Goal: Navigation & Orientation: Find specific page/section

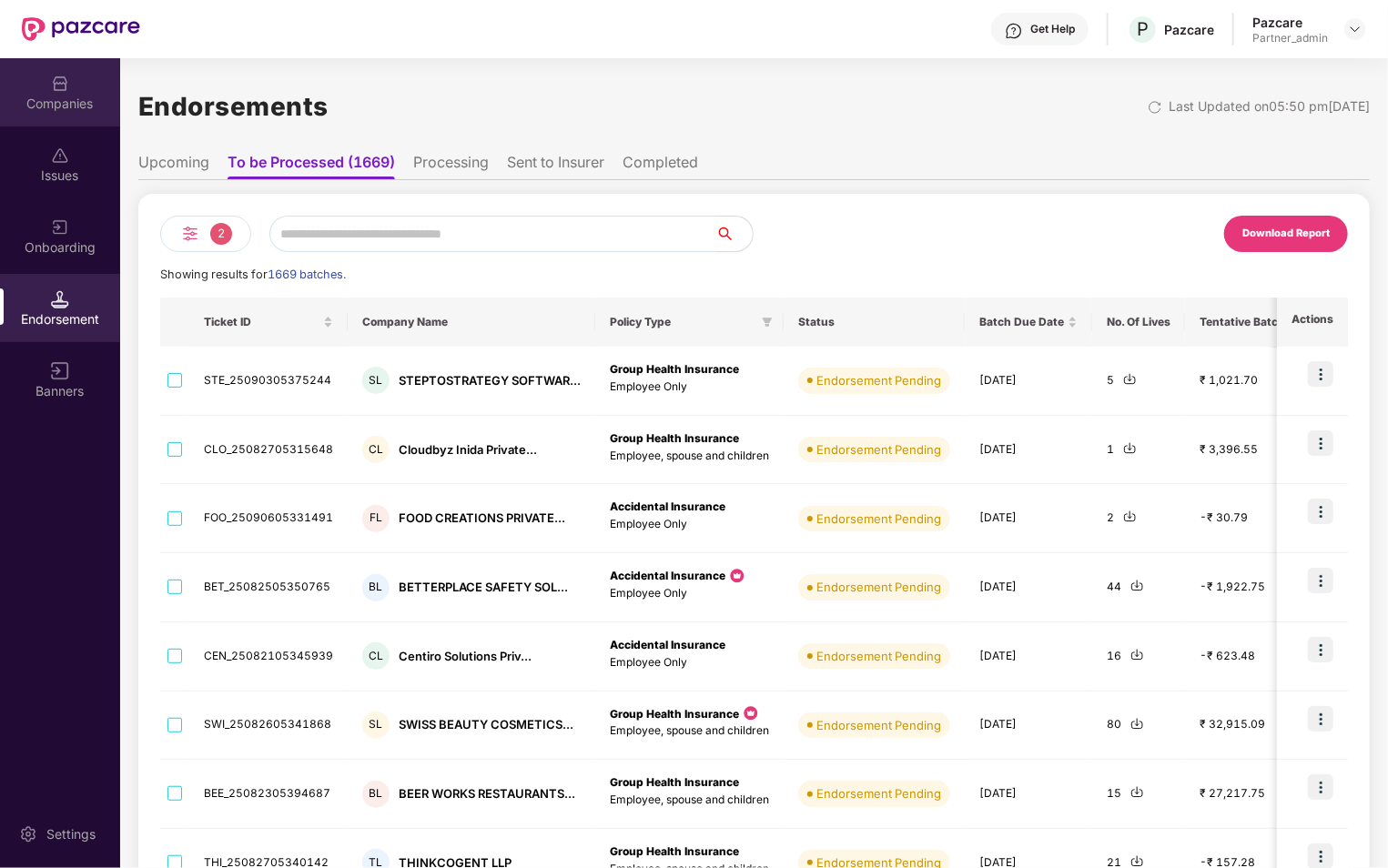
click at [40, 89] on div "Companies" at bounding box center [60, 92] width 120 height 68
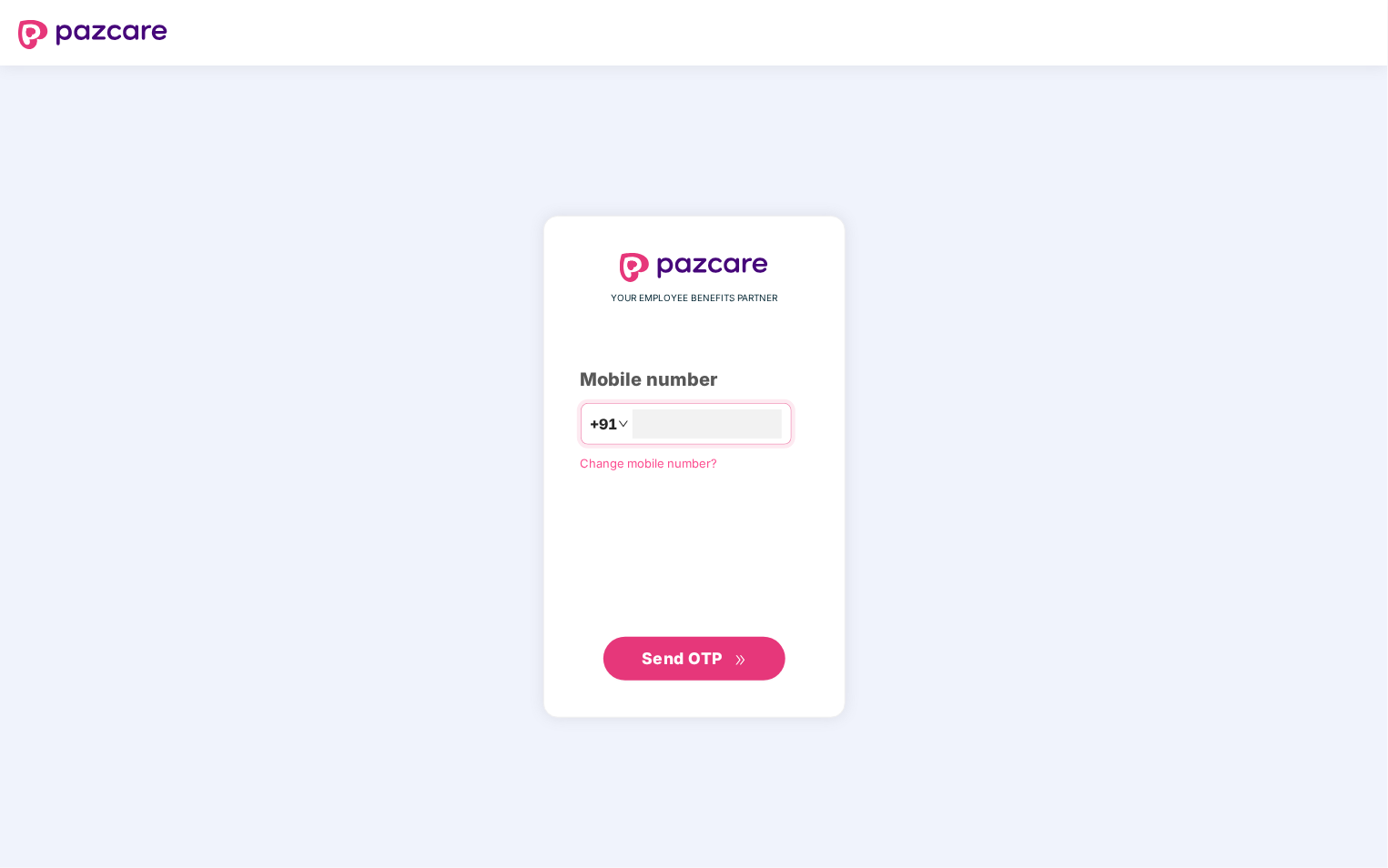
type input "**********"
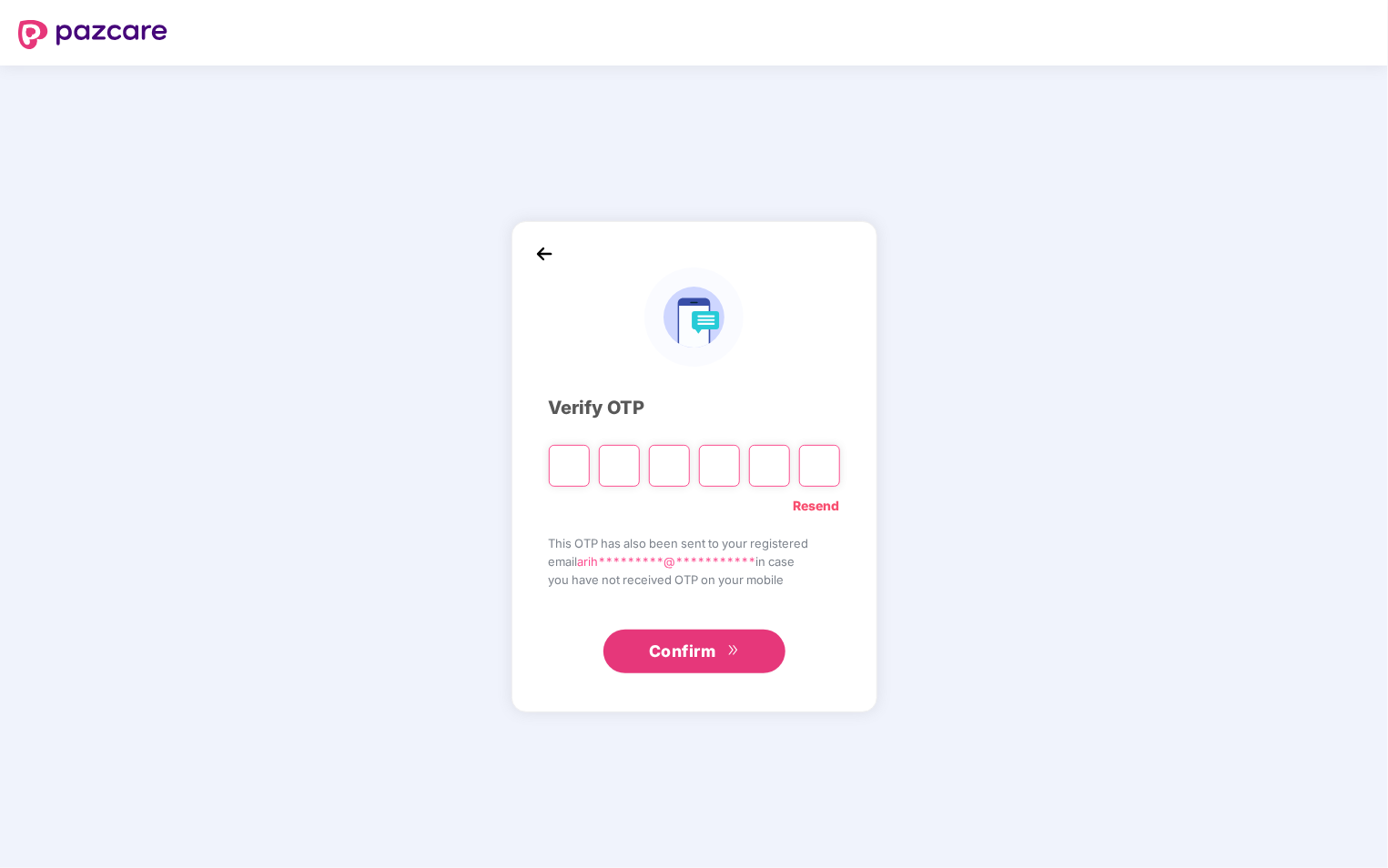
type input "*"
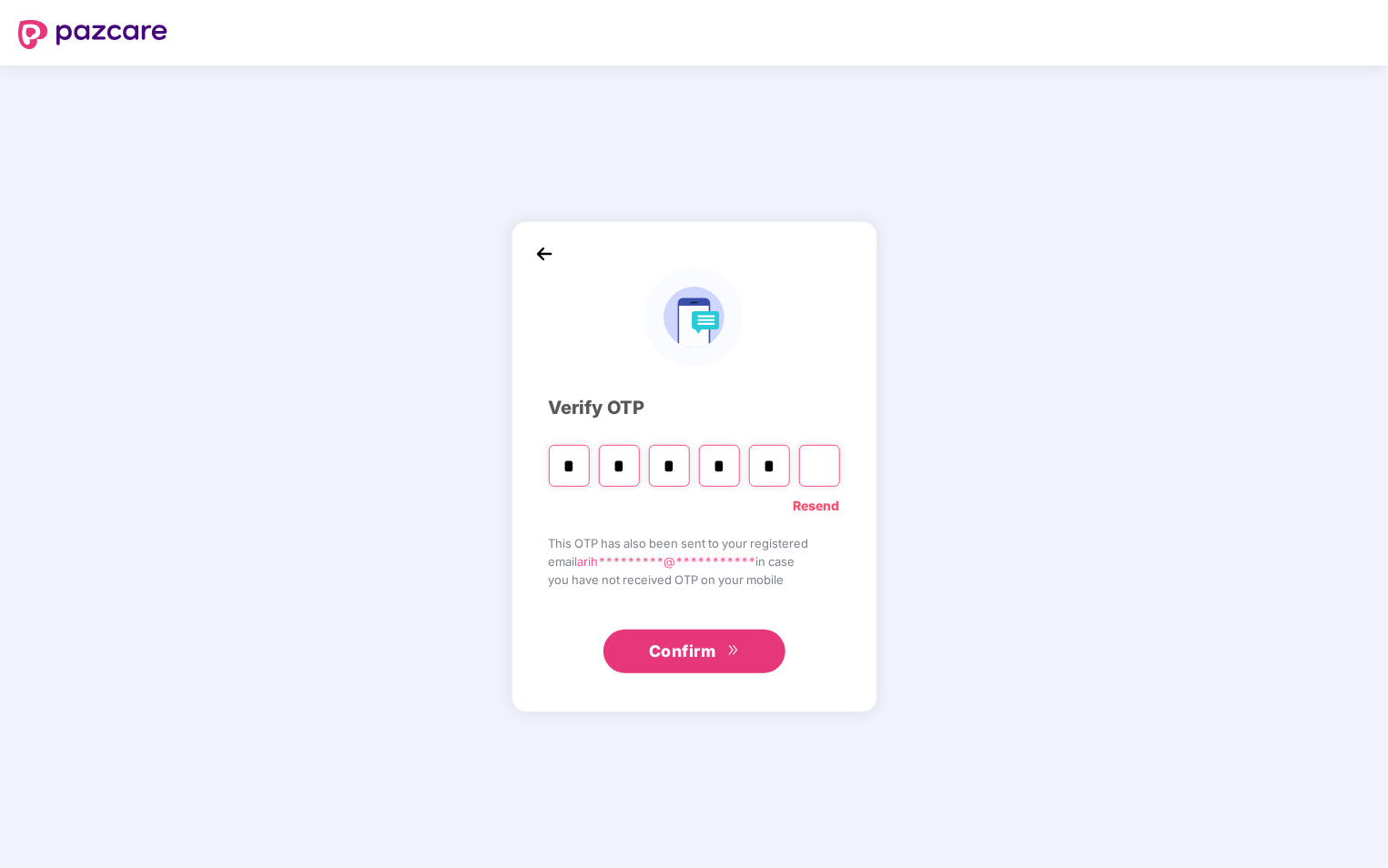
type input "*"
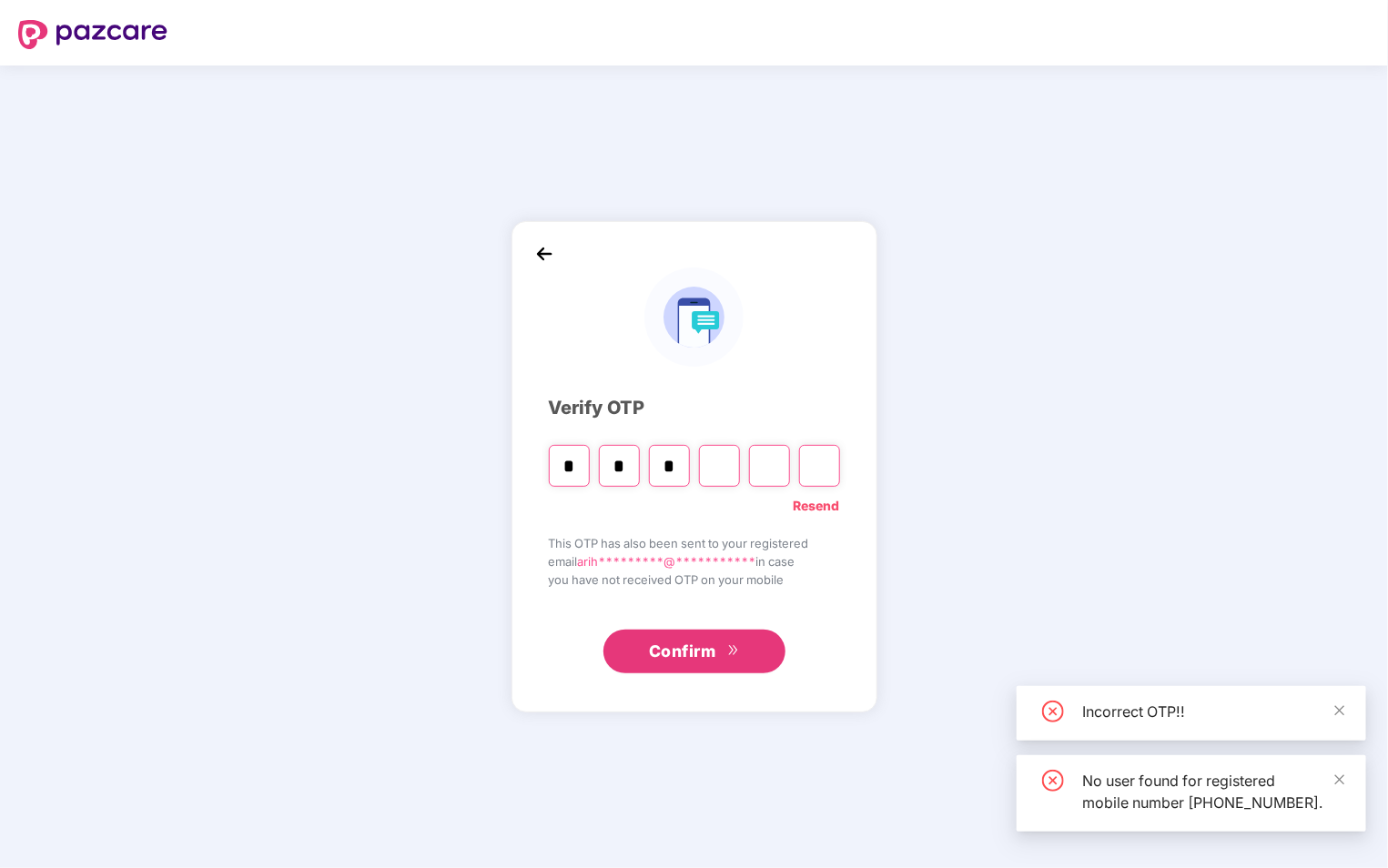
type input "*"
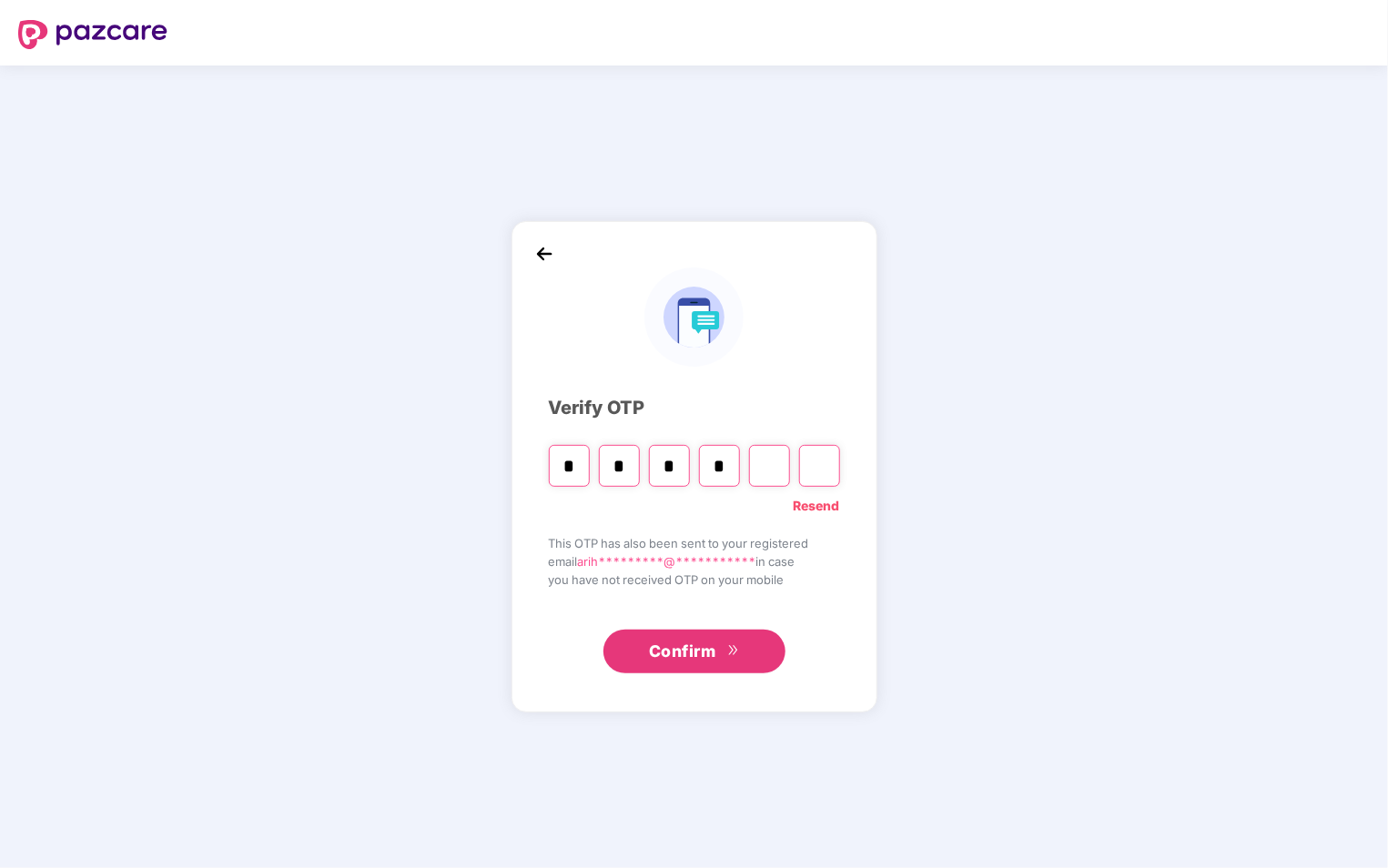
type input "*"
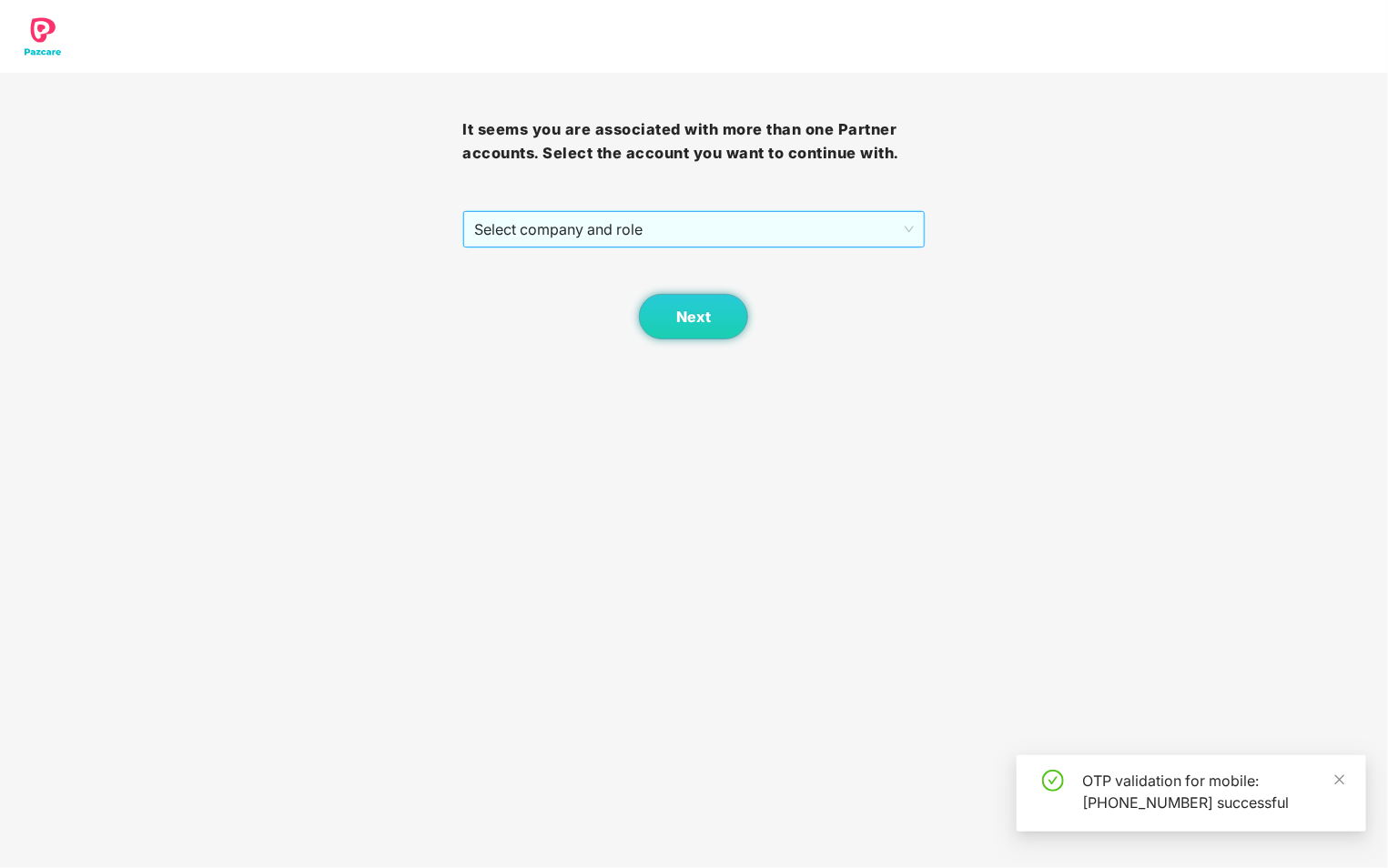
click at [732, 239] on span "Select company and role" at bounding box center [693, 229] width 439 height 35
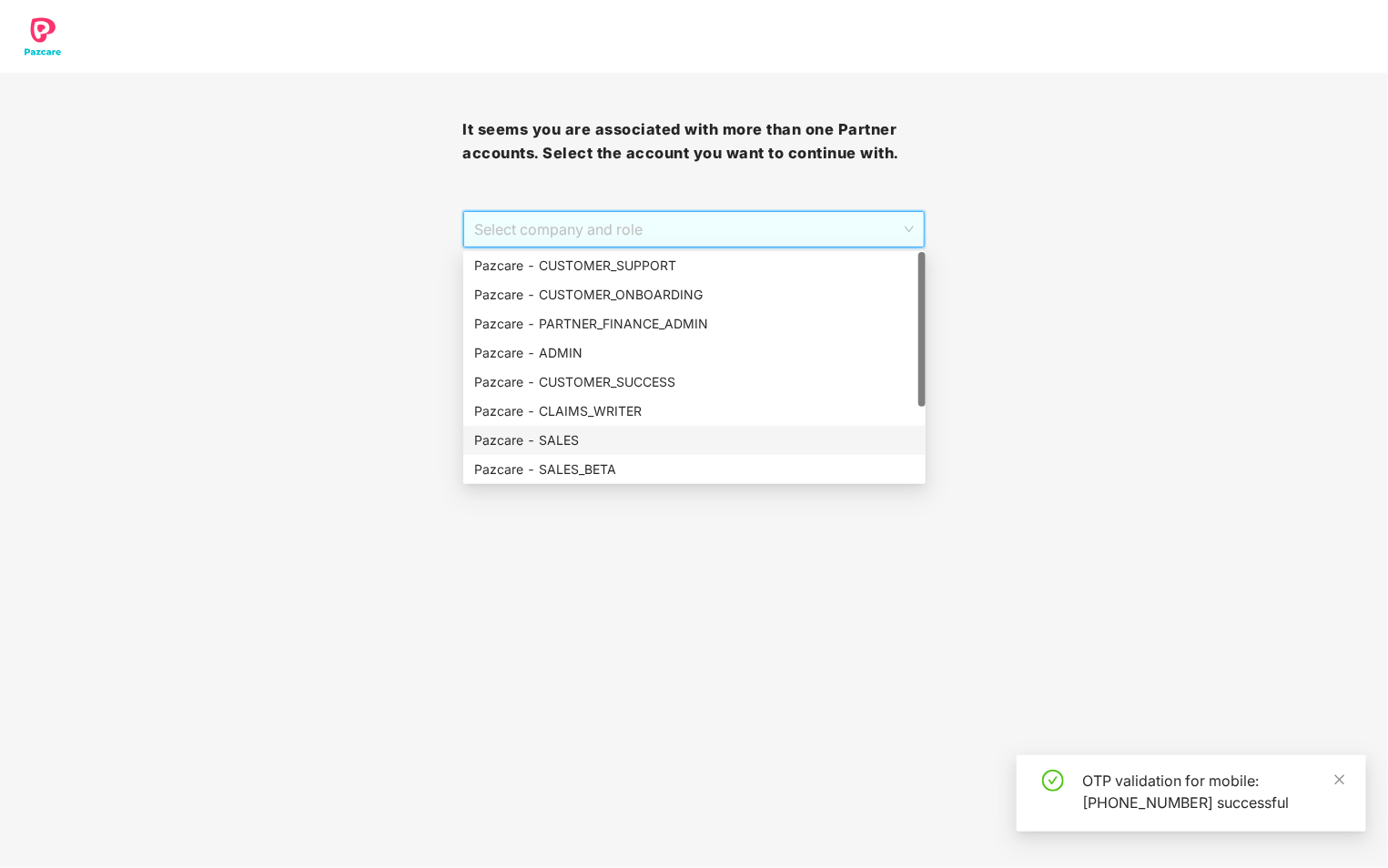
scroll to position [116, 0]
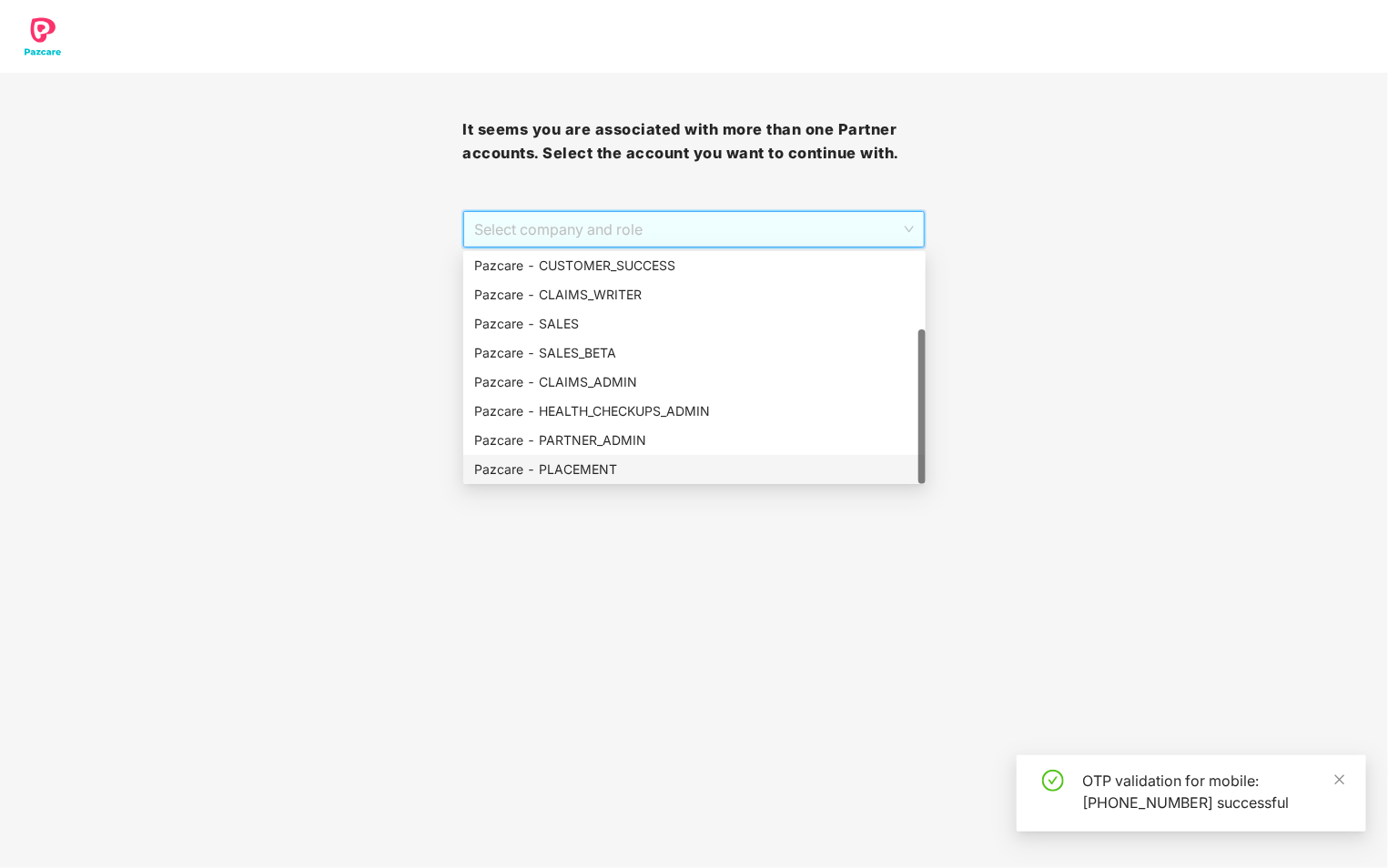
click at [650, 475] on div "Pazcare - PLACEMENT" at bounding box center [694, 470] width 440 height 20
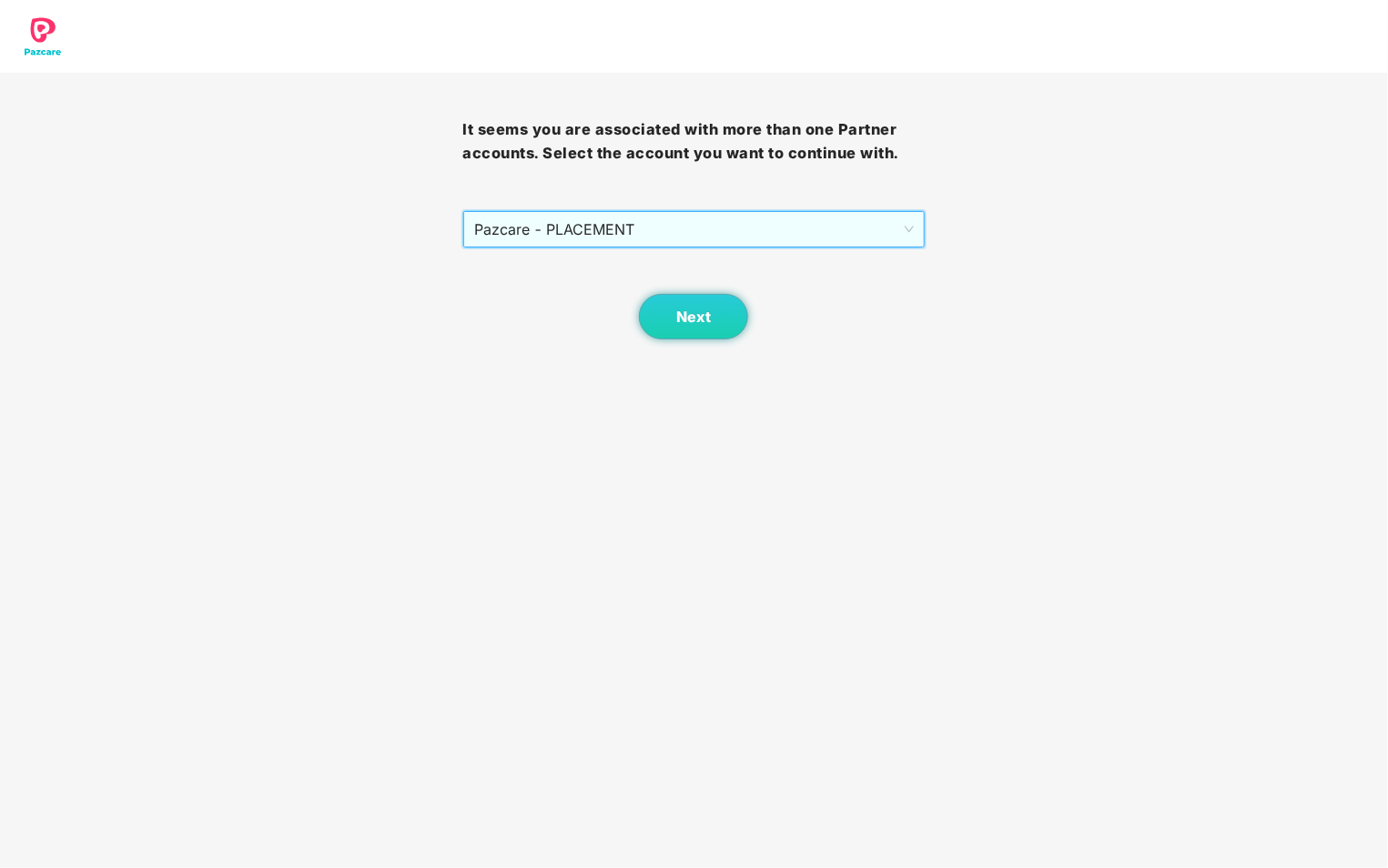
click at [715, 210] on div "Pazcare - PLACEMENT Pazcare - PLACEMENT" at bounding box center [693, 229] width 462 height 38
click at [768, 218] on span "Pazcare - PLACEMENT" at bounding box center [693, 229] width 439 height 35
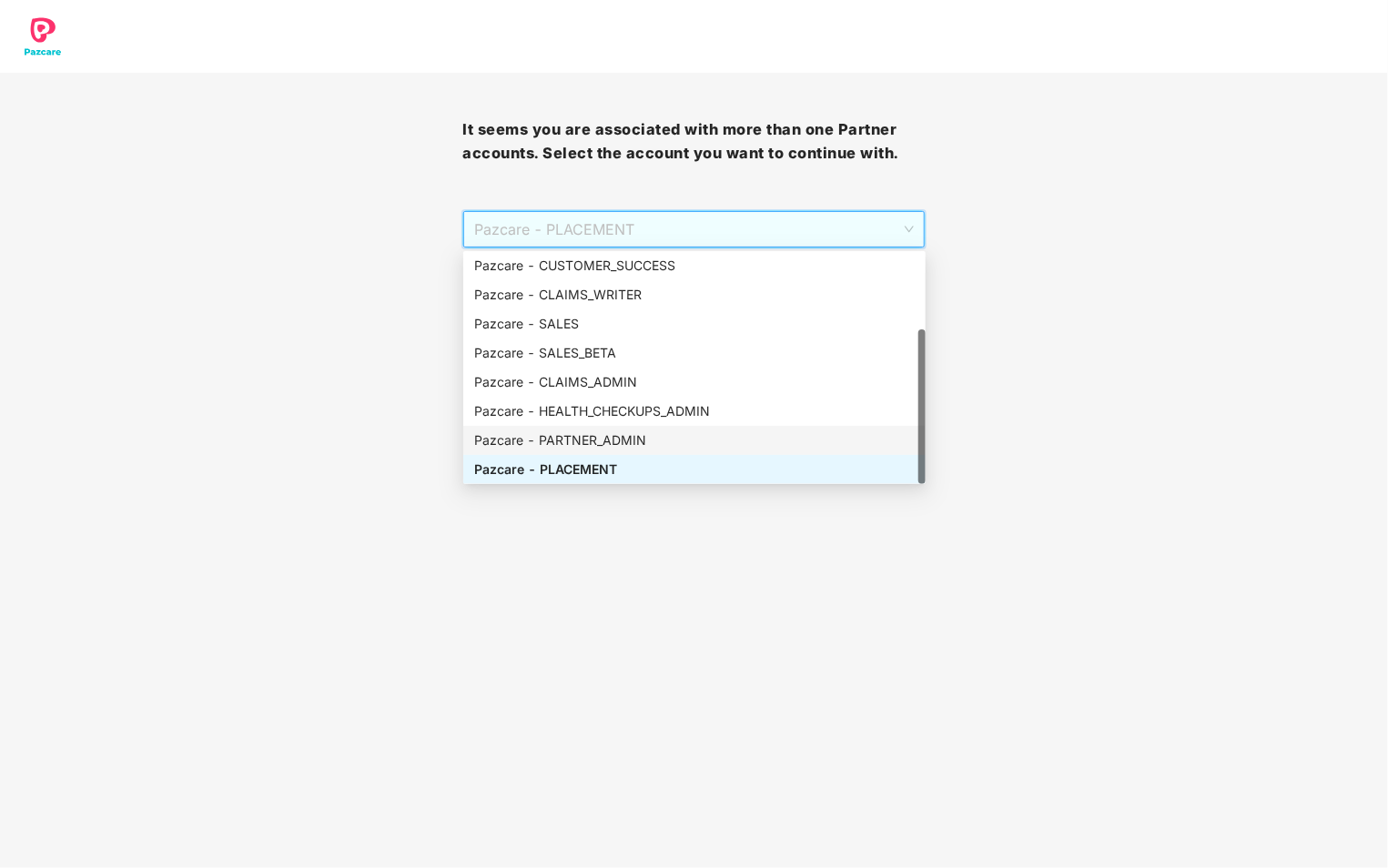
click at [707, 436] on div "Pazcare - PARTNER_ADMIN" at bounding box center [694, 440] width 440 height 20
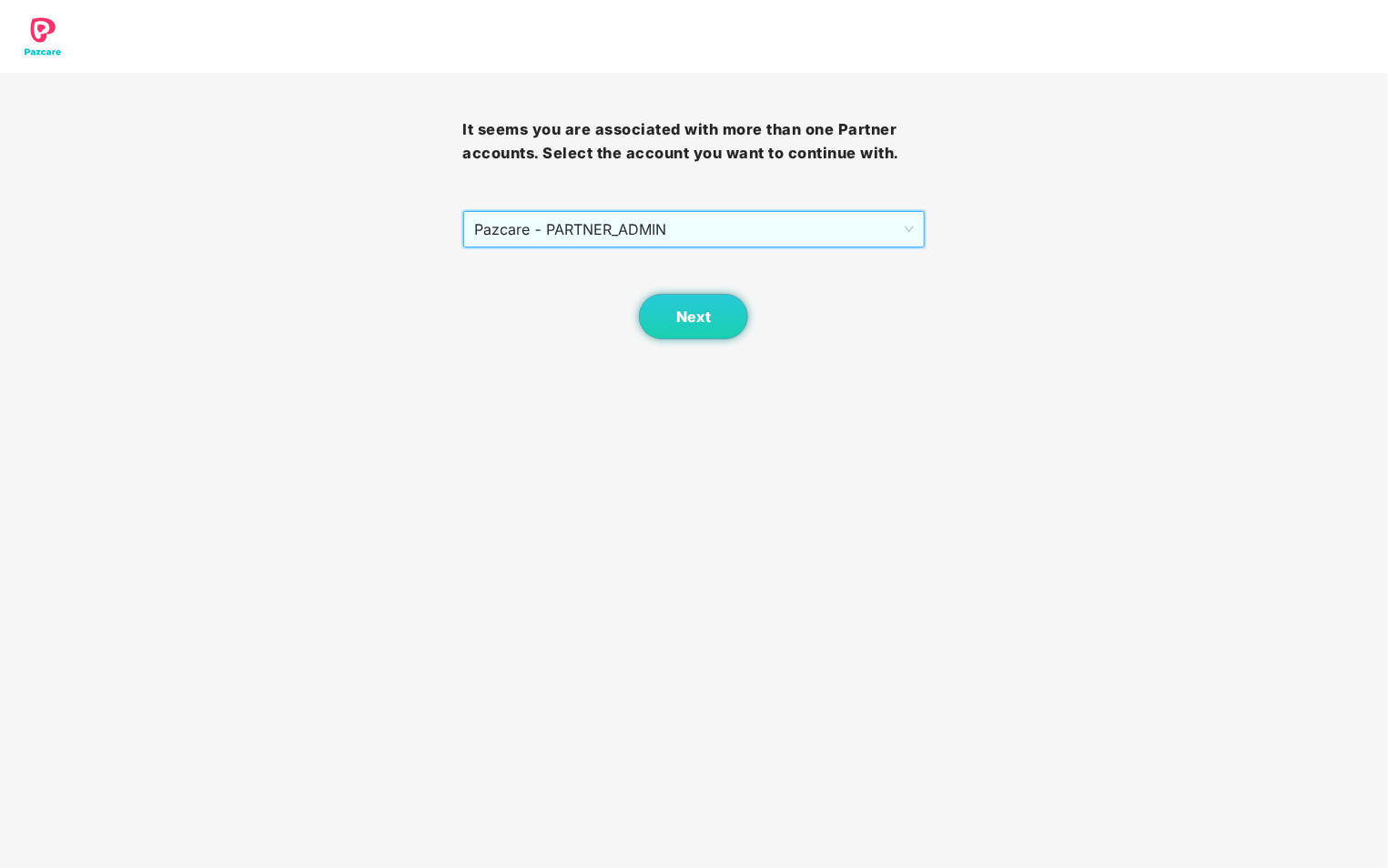
click at [695, 343] on body "It seems you are associated with more than one Partner accounts. Select the acc…" at bounding box center [694, 434] width 1388 height 868
click at [685, 318] on span "Next" at bounding box center [693, 316] width 35 height 17
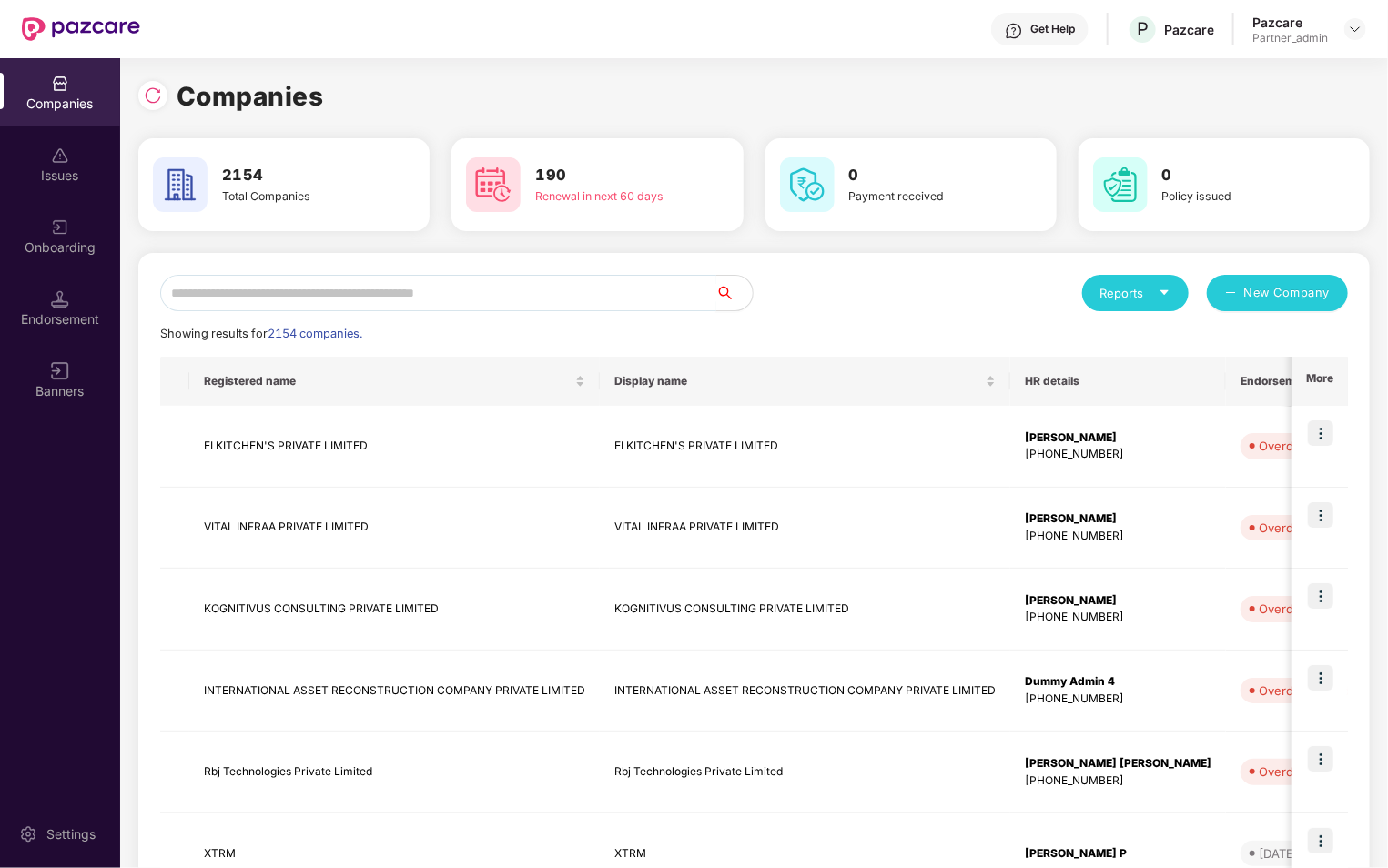
click at [588, 288] on input "text" at bounding box center [438, 293] width 556 height 36
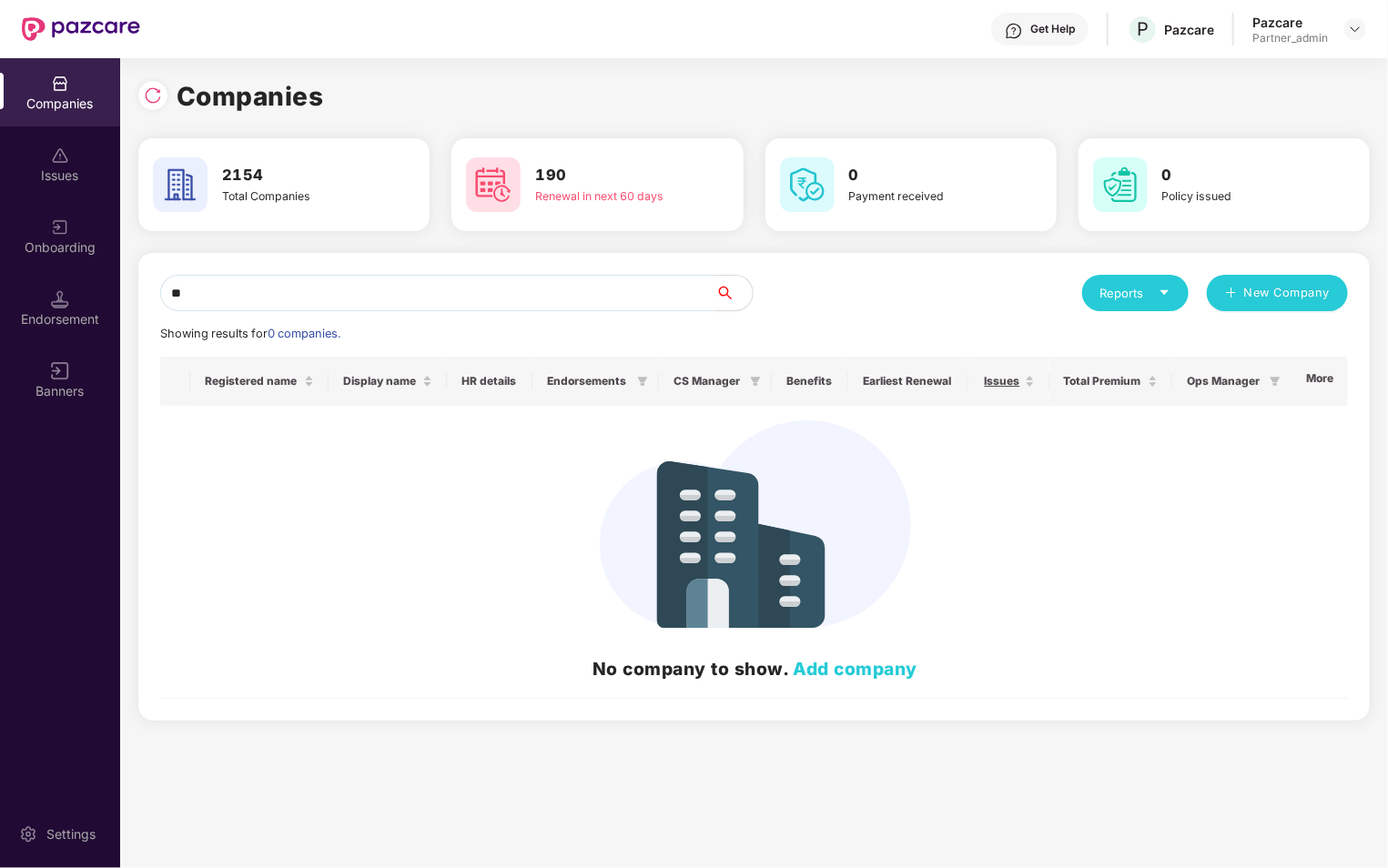
type input "*"
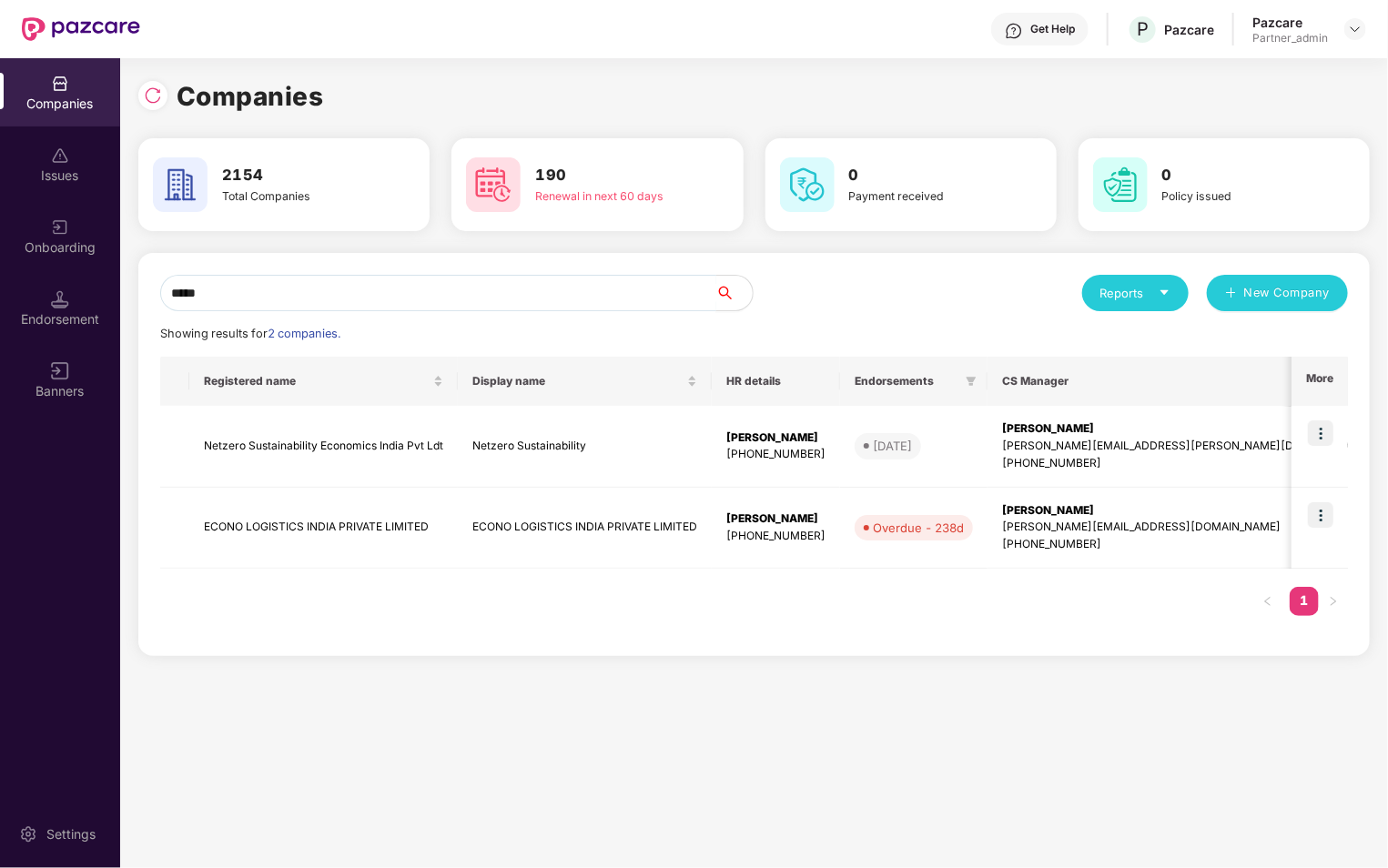
type input "*****"
